Goal: Use online tool/utility: Utilize a website feature to perform a specific function

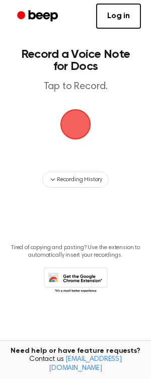
click at [70, 124] on span "button" at bounding box center [75, 124] width 28 height 28
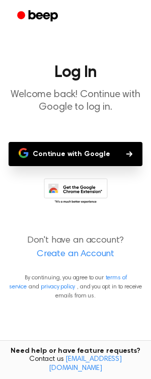
click at [102, 154] on button "Continue with Google" at bounding box center [76, 154] width 134 height 24
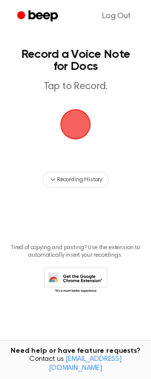
drag, startPoint x: 76, startPoint y: 127, endPoint x: 75, endPoint y: 121, distance: 6.6
click at [75, 121] on span "button" at bounding box center [75, 124] width 28 height 28
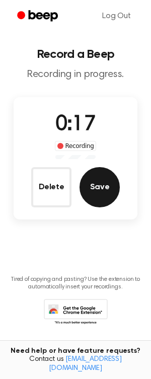
click at [88, 195] on button "Save" at bounding box center [99, 187] width 40 height 40
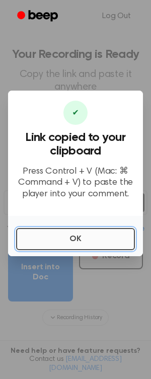
click at [114, 245] on button "OK" at bounding box center [75, 239] width 119 height 22
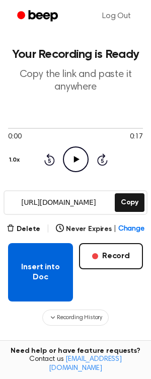
click at [53, 281] on button "Insert into Doc" at bounding box center [40, 272] width 65 height 58
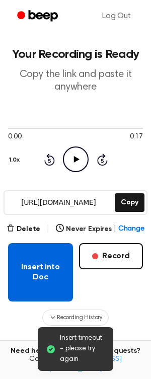
scroll to position [26, 0]
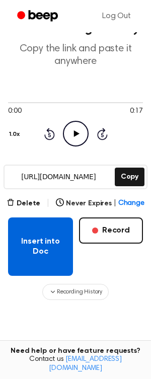
click at [36, 247] on button "Insert into Doc" at bounding box center [40, 246] width 65 height 58
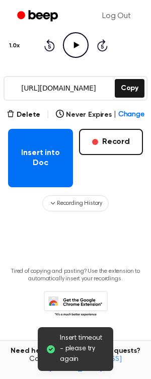
scroll to position [112, 0]
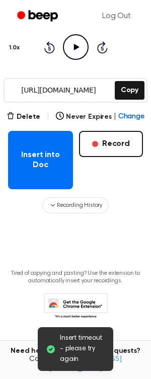
click at [96, 180] on div "Insert into Doc Record" at bounding box center [75, 160] width 135 height 58
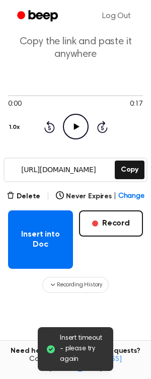
scroll to position [31, 0]
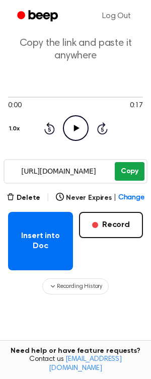
click at [128, 169] on button "Copy" at bounding box center [130, 171] width 30 height 19
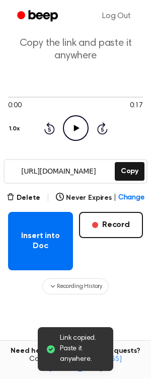
click at [74, 127] on icon at bounding box center [76, 128] width 6 height 7
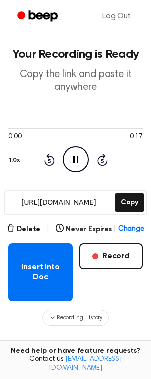
scroll to position [1, 0]
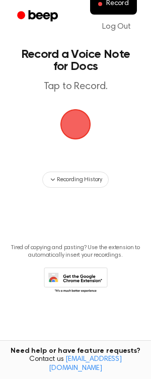
click at [74, 124] on span "button" at bounding box center [75, 124] width 46 height 46
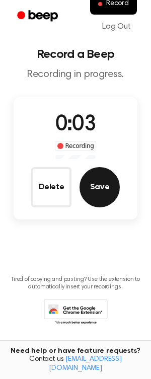
click at [92, 185] on button "Save" at bounding box center [99, 187] width 40 height 40
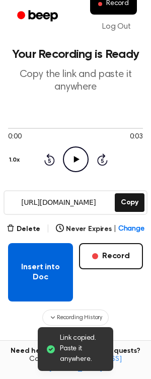
click at [45, 266] on button "Insert into Doc" at bounding box center [40, 272] width 65 height 58
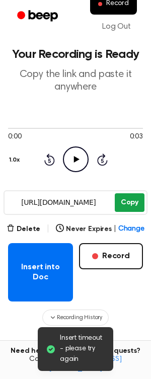
click at [125, 199] on button "Copy" at bounding box center [130, 202] width 30 height 19
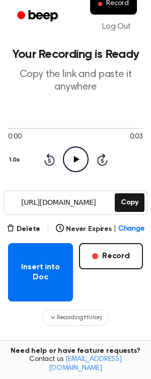
click at [80, 159] on icon "Play Audio" at bounding box center [76, 159] width 26 height 26
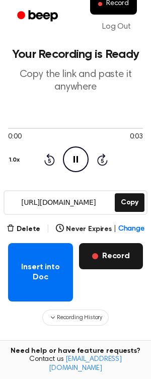
click at [104, 255] on button "Record" at bounding box center [111, 256] width 64 height 26
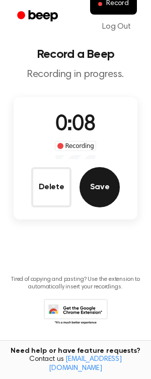
click at [100, 192] on button "Save" at bounding box center [99, 187] width 40 height 40
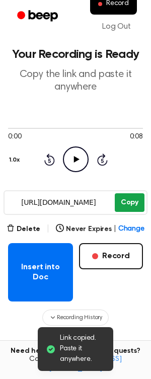
click at [129, 199] on button "Copy" at bounding box center [130, 202] width 30 height 19
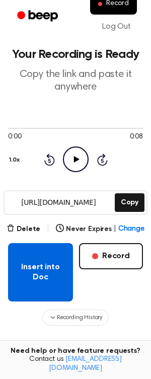
click at [49, 271] on button "Insert into Doc" at bounding box center [40, 272] width 65 height 58
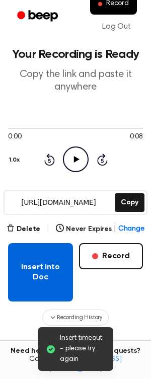
click at [47, 259] on button "Insert into Doc" at bounding box center [40, 272] width 65 height 58
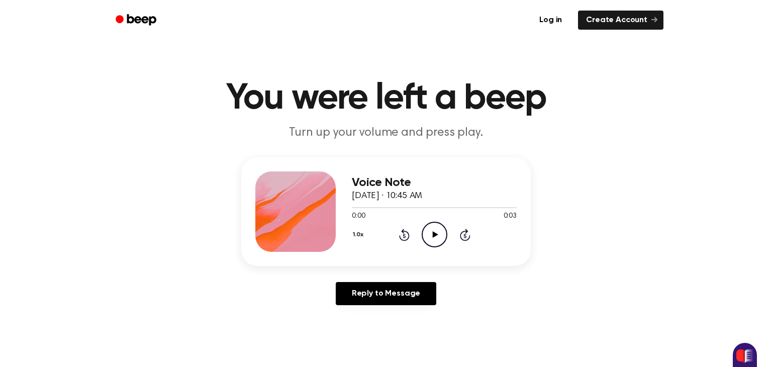
click at [433, 239] on icon "Play Audio" at bounding box center [435, 235] width 26 height 26
